Goal: Find specific page/section: Find specific page/section

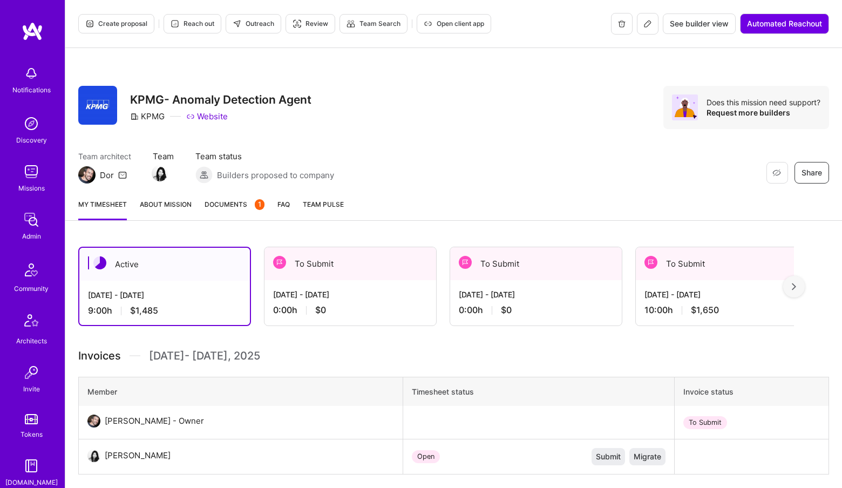
click at [46, 226] on link "Admin" at bounding box center [31, 225] width 67 height 33
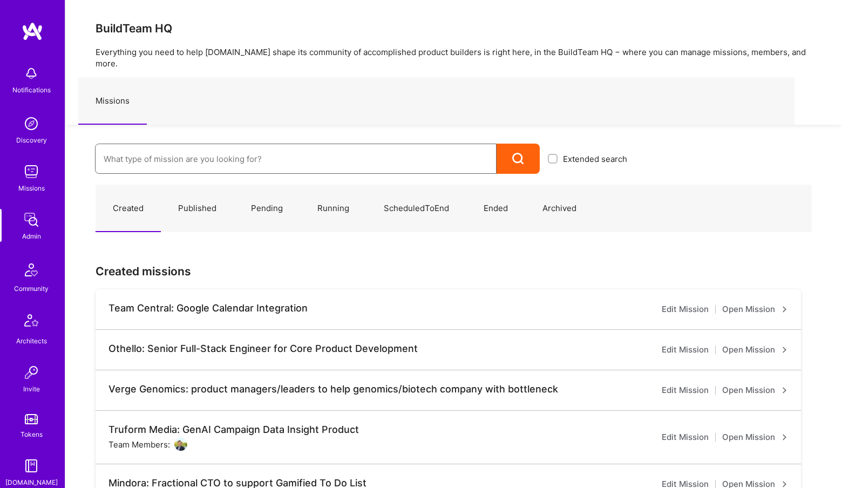
click at [221, 145] on input at bounding box center [296, 159] width 384 height 28
type input "para"
click at [141, 152] on input at bounding box center [296, 159] width 384 height 28
type input "nev"
click at [269, 156] on input at bounding box center [296, 159] width 384 height 28
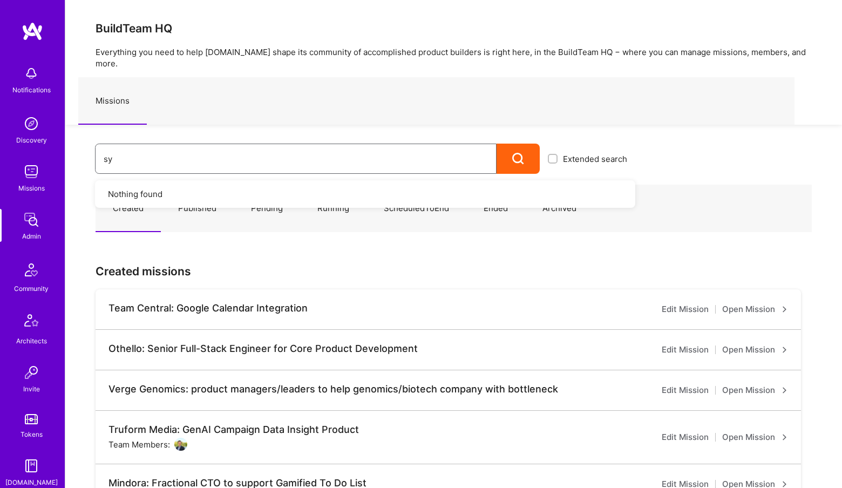
type input "syn"
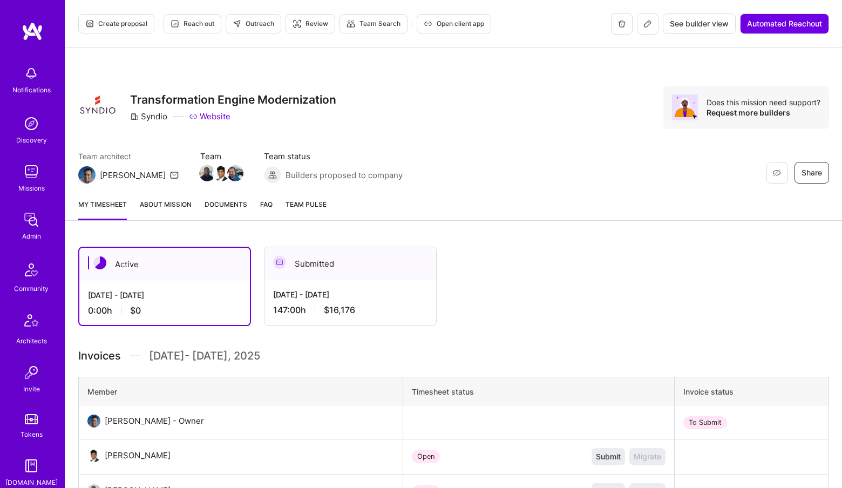
click at [40, 232] on div "Admin" at bounding box center [31, 236] width 19 height 11
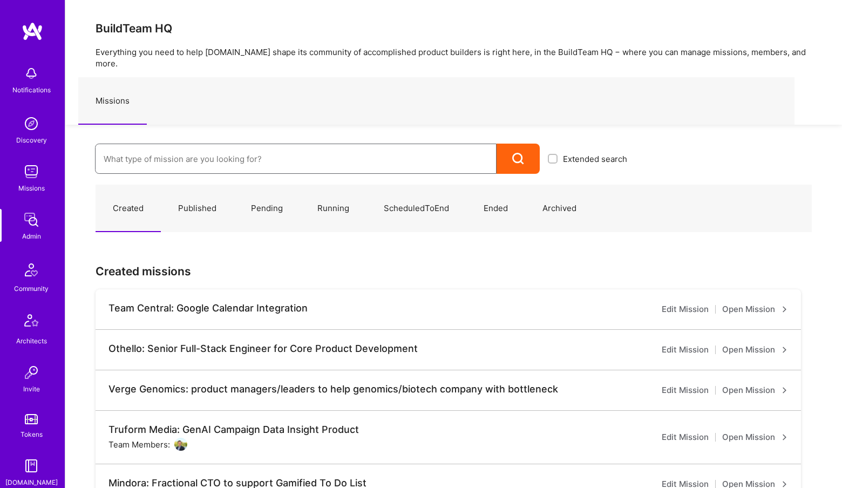
click at [182, 154] on input at bounding box center [296, 159] width 384 height 28
type input "syn"
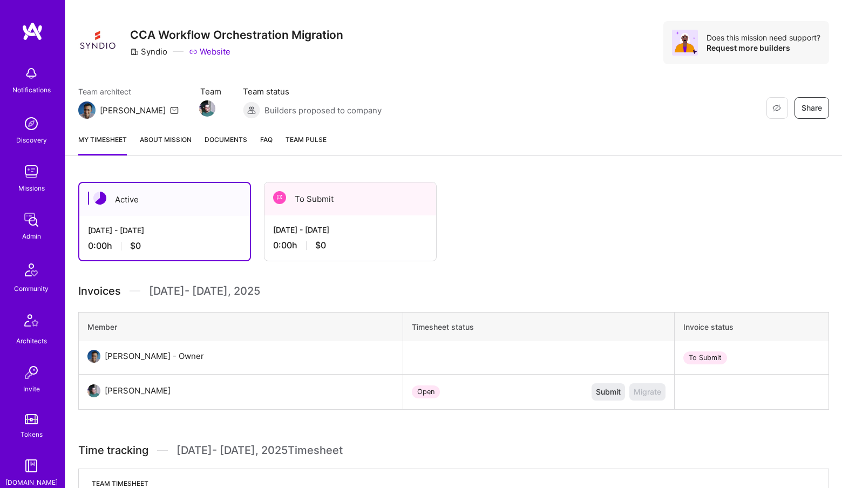
scroll to position [63, 0]
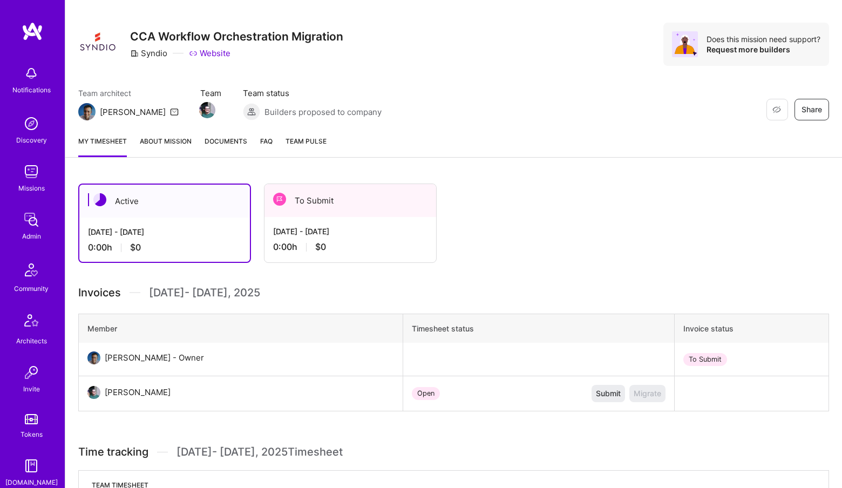
click at [29, 224] on img at bounding box center [32, 220] width 22 height 22
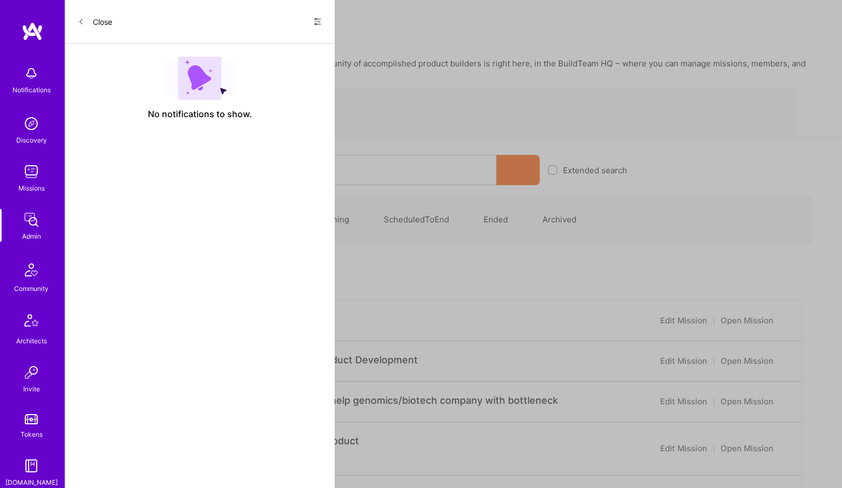
scroll to position [63, 0]
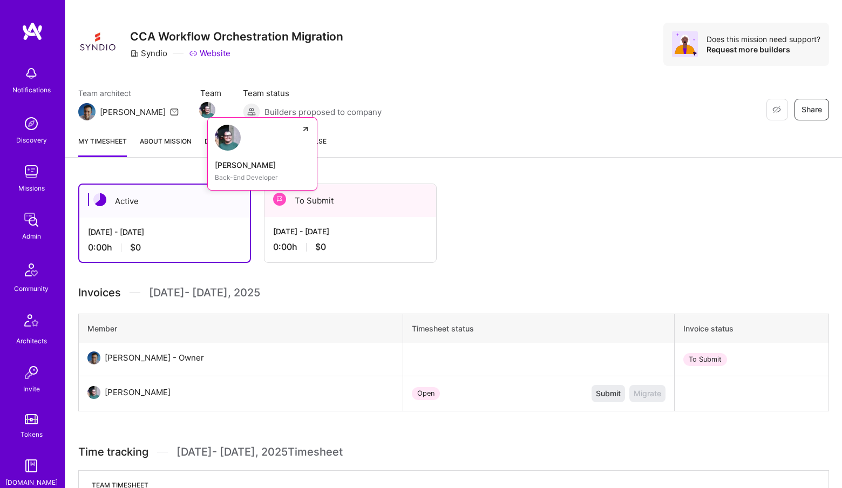
click at [199, 111] on img at bounding box center [207, 110] width 16 height 16
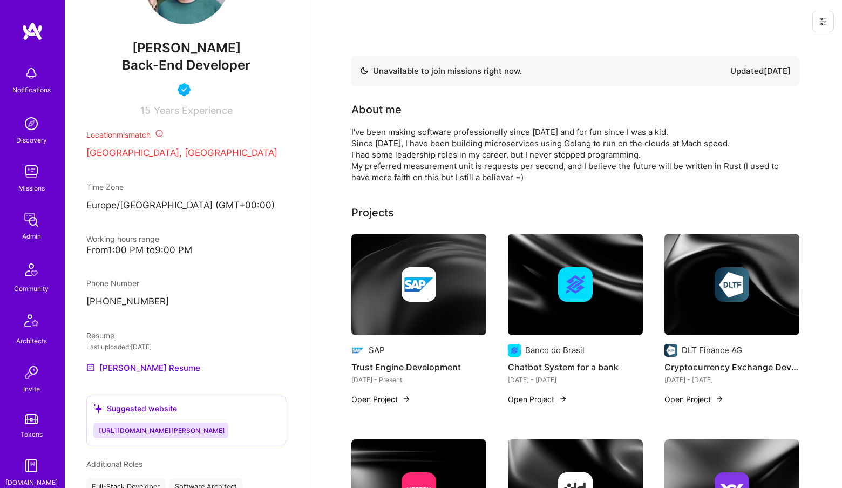
scroll to position [377, 0]
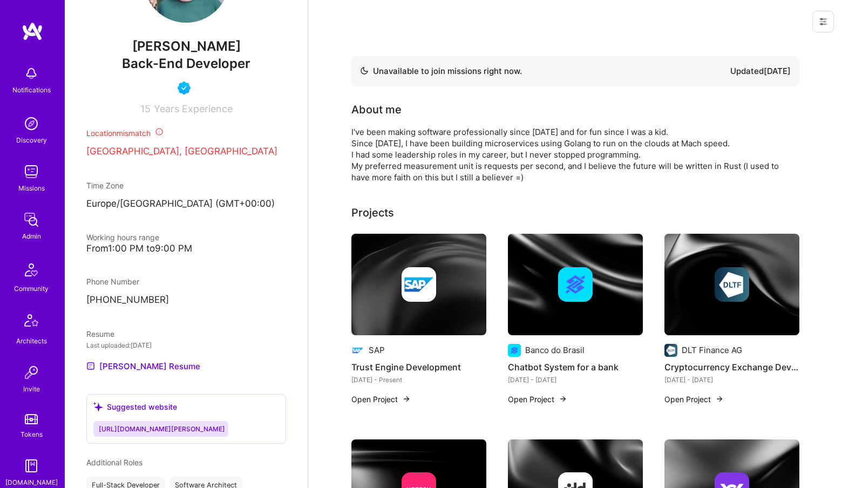
click at [33, 225] on img at bounding box center [32, 220] width 22 height 22
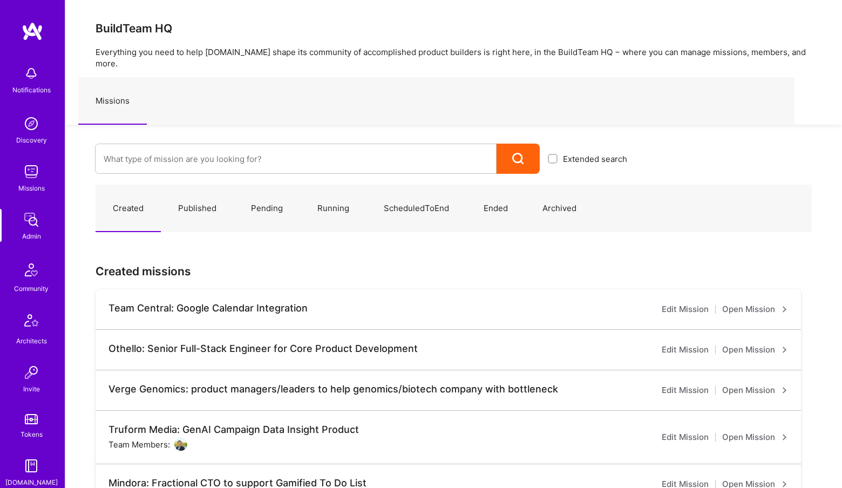
click at [38, 222] on img at bounding box center [32, 220] width 22 height 22
click at [32, 212] on img at bounding box center [32, 220] width 22 height 22
click at [156, 160] on input at bounding box center [296, 159] width 384 height 28
type input "kpmg"
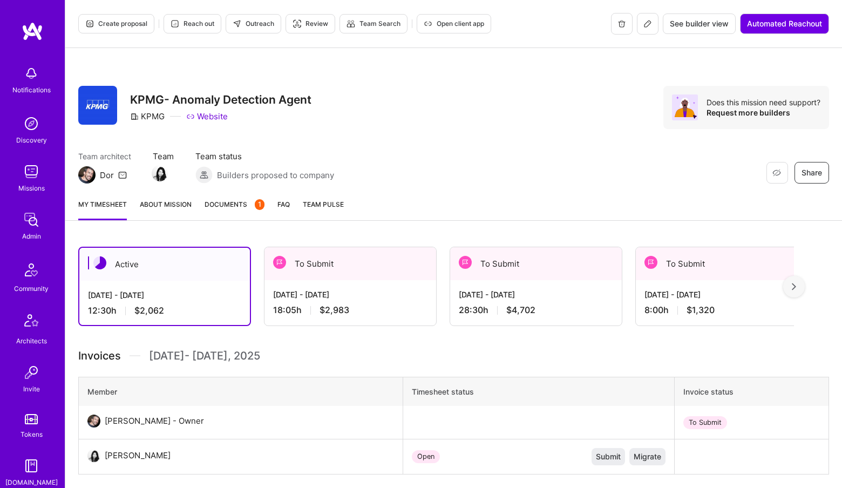
click at [545, 295] on div "[DATE] - [DATE]" at bounding box center [536, 294] width 154 height 11
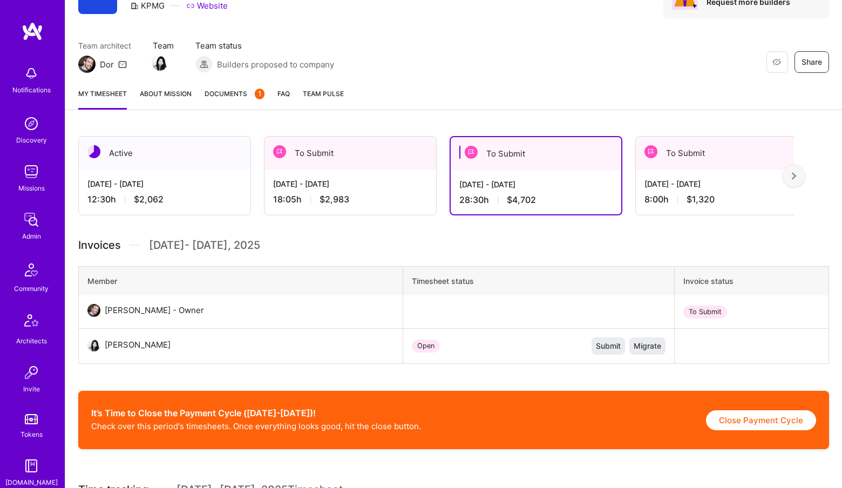
scroll to position [151, 0]
